Goal: Obtain resource: Obtain resource

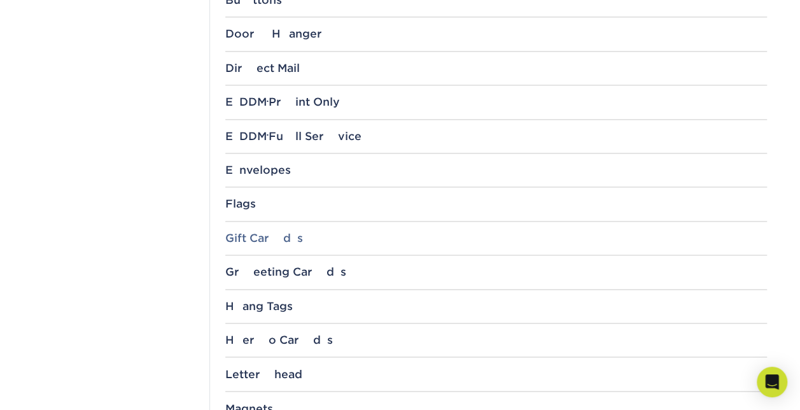
scroll to position [763, 0]
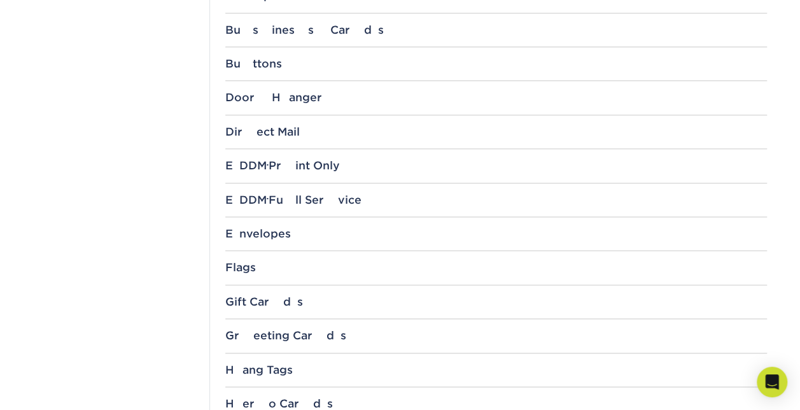
click at [270, 121] on div "File Templates Using Primoprint "Certified Templates" ensures proper, speedy, a…" at bounding box center [495, 174] width 572 height 1602
click at [265, 128] on div "Direct Mail" at bounding box center [495, 131] width 541 height 13
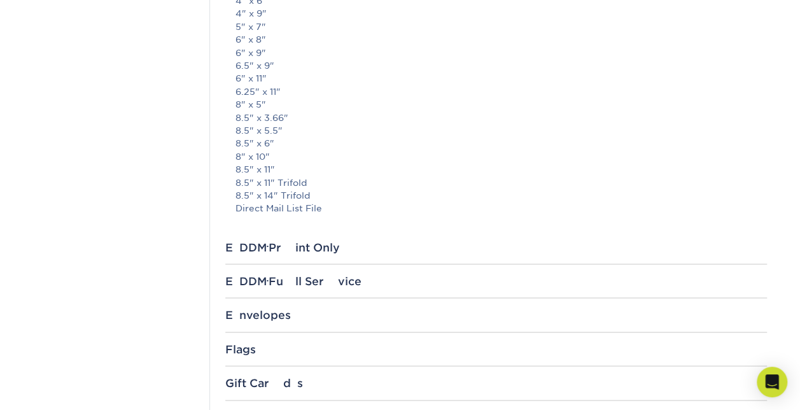
scroll to position [827, 0]
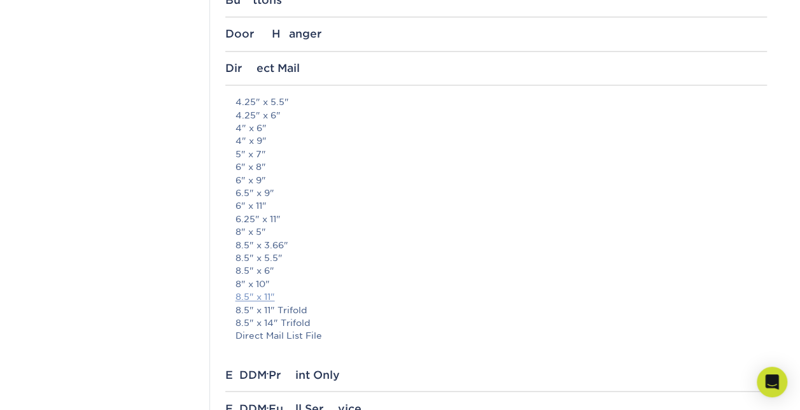
click at [267, 296] on link "8.5" x 11"" at bounding box center [254, 296] width 39 height 10
click at [258, 151] on link "5" x 7"" at bounding box center [250, 154] width 31 height 10
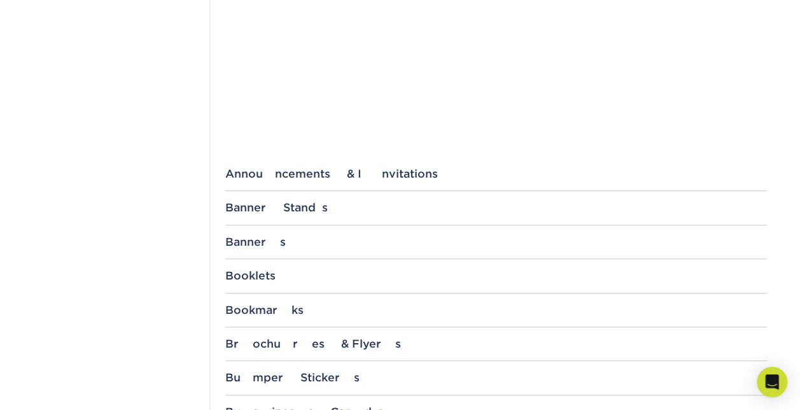
scroll to position [636, 0]
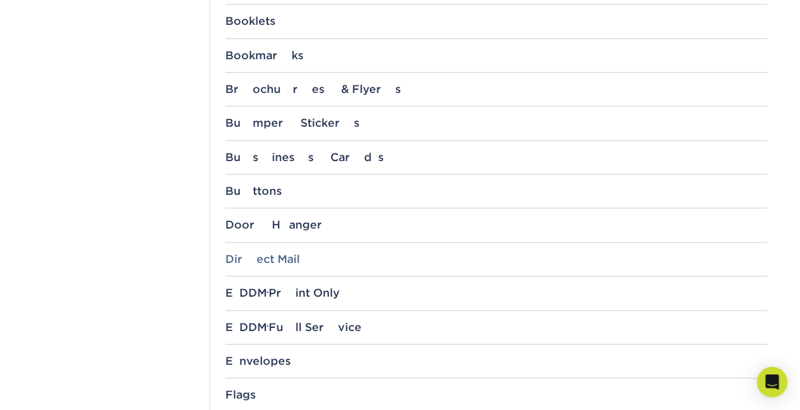
click at [263, 253] on div "Direct Mail" at bounding box center [495, 259] width 541 height 13
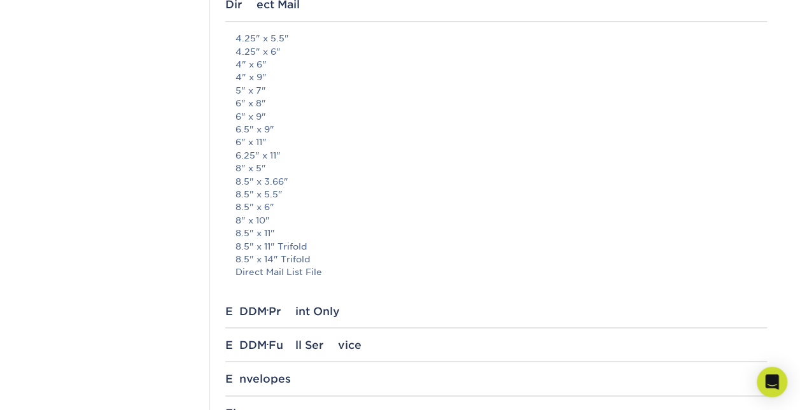
scroll to position [827, 0]
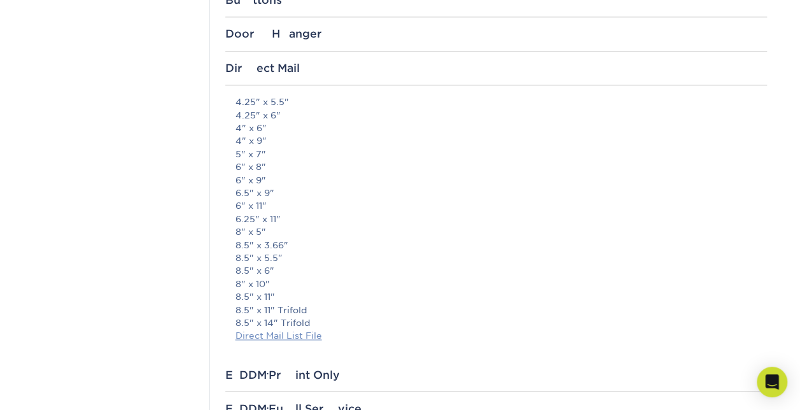
click at [291, 332] on link "Direct Mail List File" at bounding box center [278, 335] width 87 height 10
drag, startPoint x: 93, startPoint y: 188, endPoint x: 104, endPoint y: 169, distance: 21.9
click at [93, 188] on div "Templates Contact Custom Orders Sample Request Inspiration Gallery Quality Assu…" at bounding box center [113, 245] width 191 height 1873
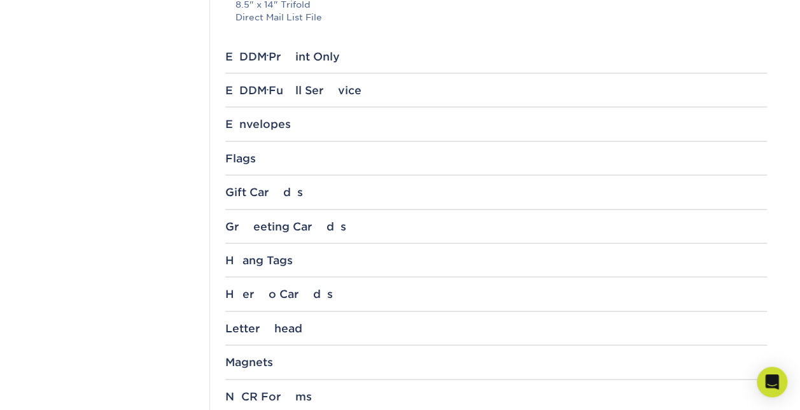
scroll to position [891, 0]
